Goal: Navigation & Orientation: Go to known website

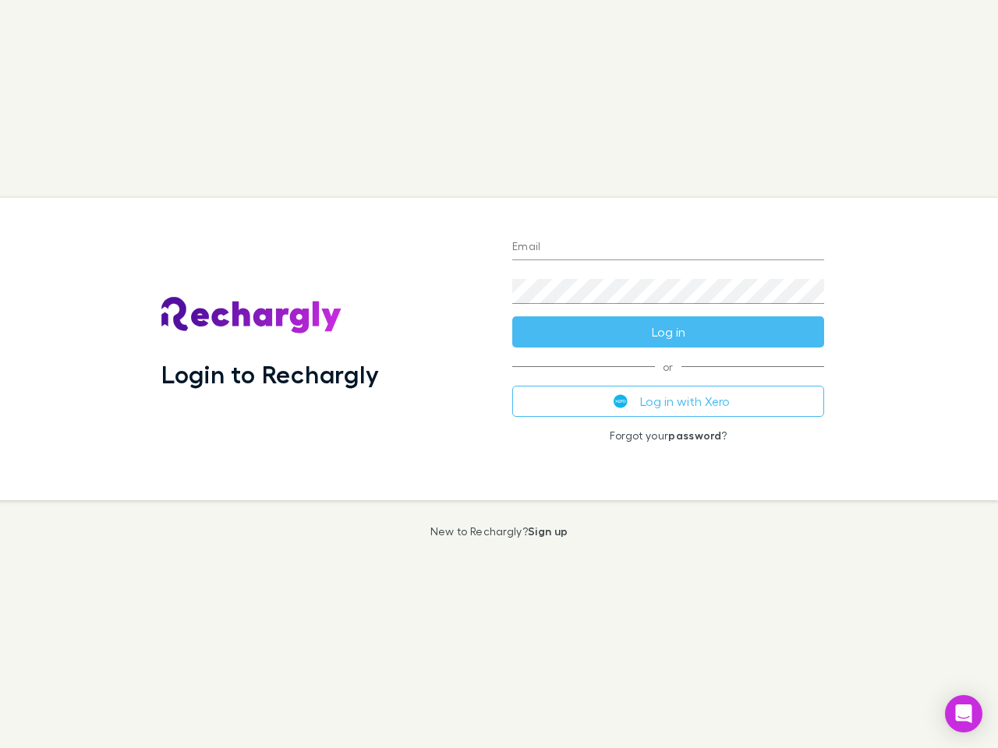
click at [499, 374] on div "Login to Rechargly" at bounding box center [324, 349] width 351 height 302
click at [668, 248] on input "Email" at bounding box center [668, 247] width 312 height 25
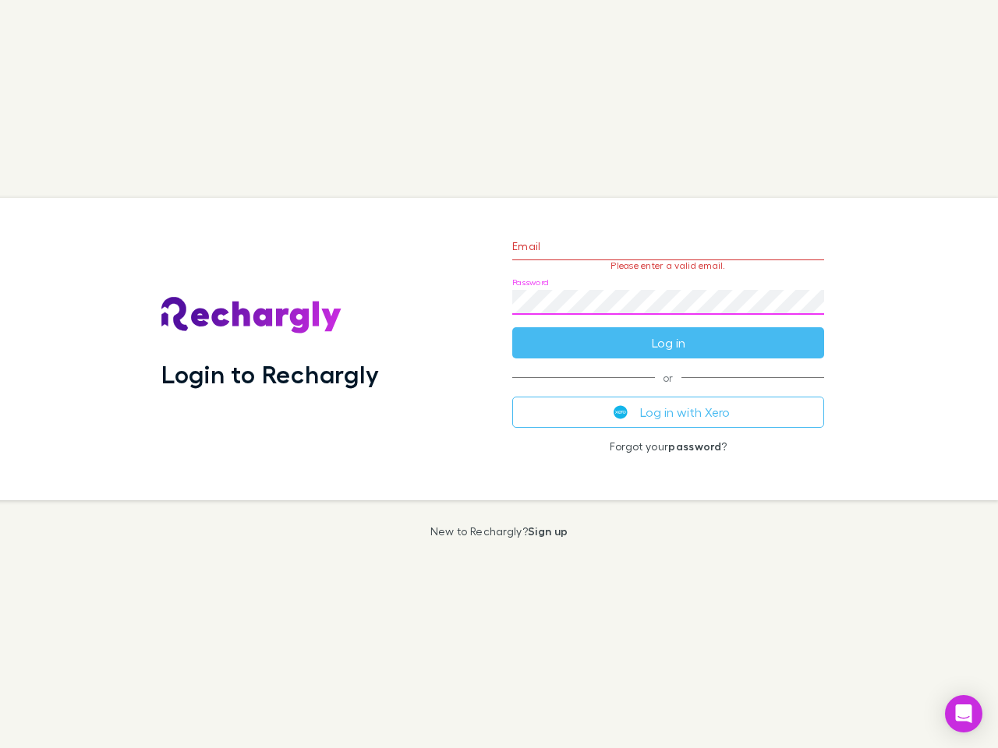
click at [668, 332] on form "Email Please enter a valid email. Password Log in" at bounding box center [668, 291] width 312 height 136
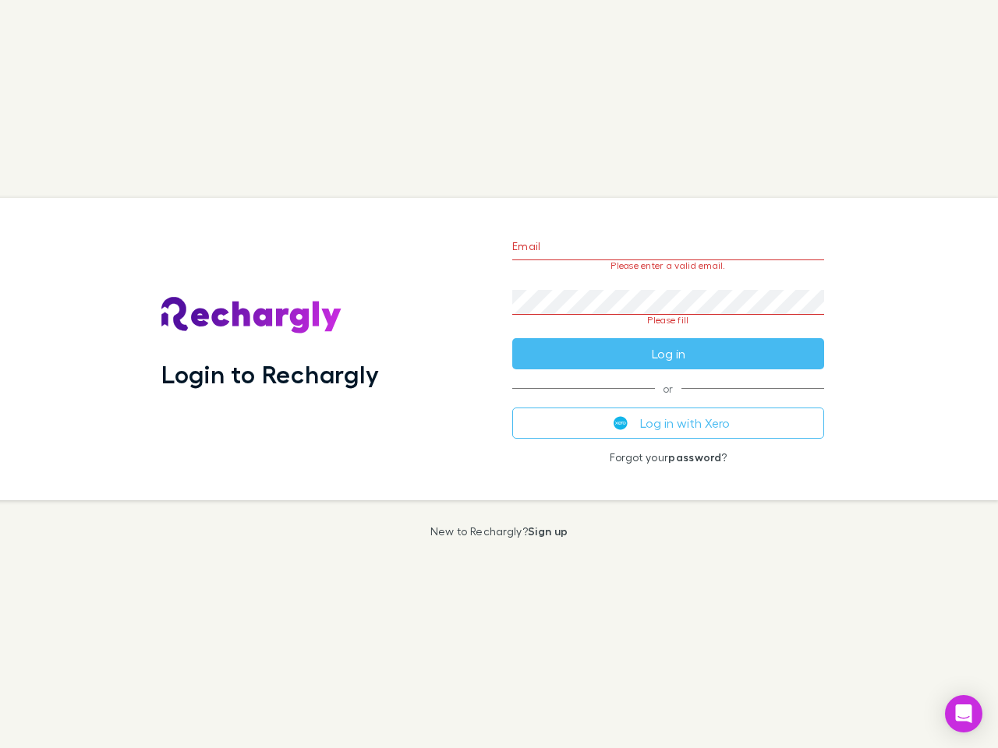
click at [668, 401] on div "Email Please enter a valid email. Password Please fill Log in or Log in with Xe…" at bounding box center [668, 349] width 337 height 302
click at [963, 714] on icon "Open Intercom Messenger" at bounding box center [964, 714] width 16 height 19
